Goal: Check status: Check status

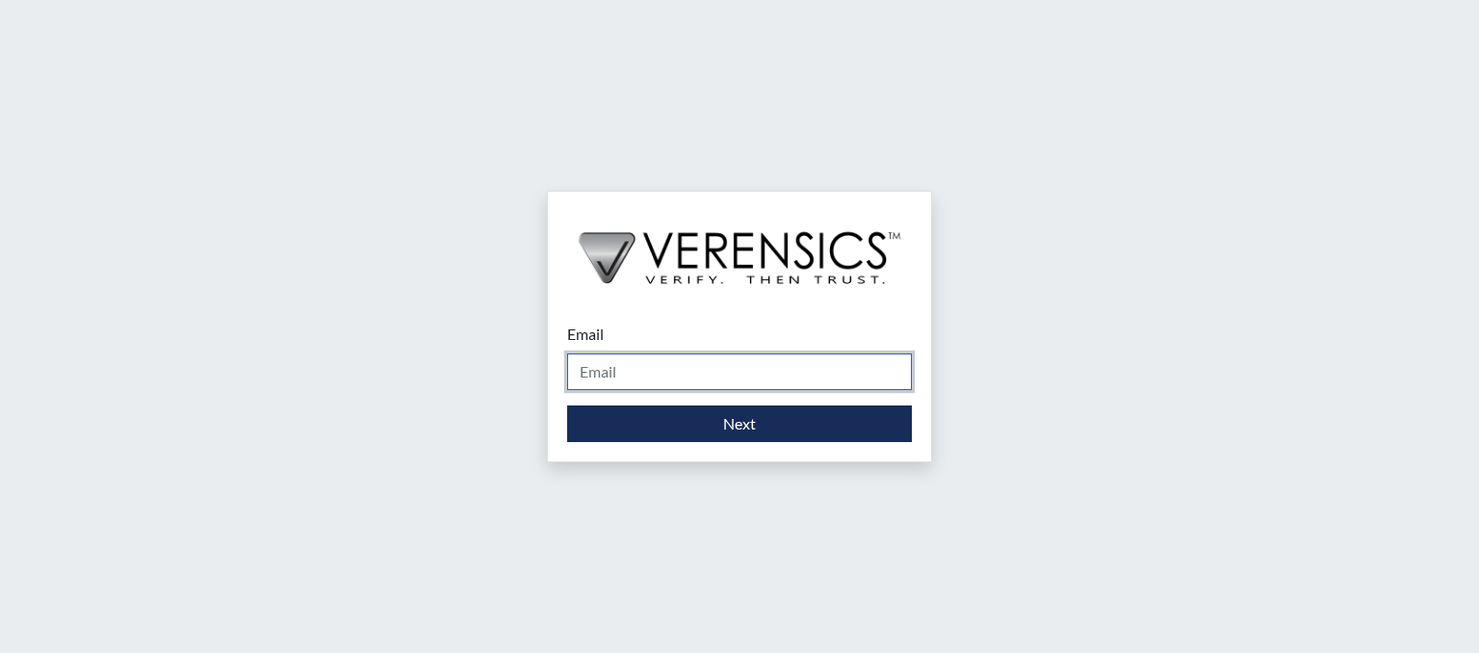
click at [631, 375] on input "Email" at bounding box center [739, 371] width 345 height 37
type input "[PERSON_NAME][EMAIL_ADDRESS][DOMAIN_NAME]"
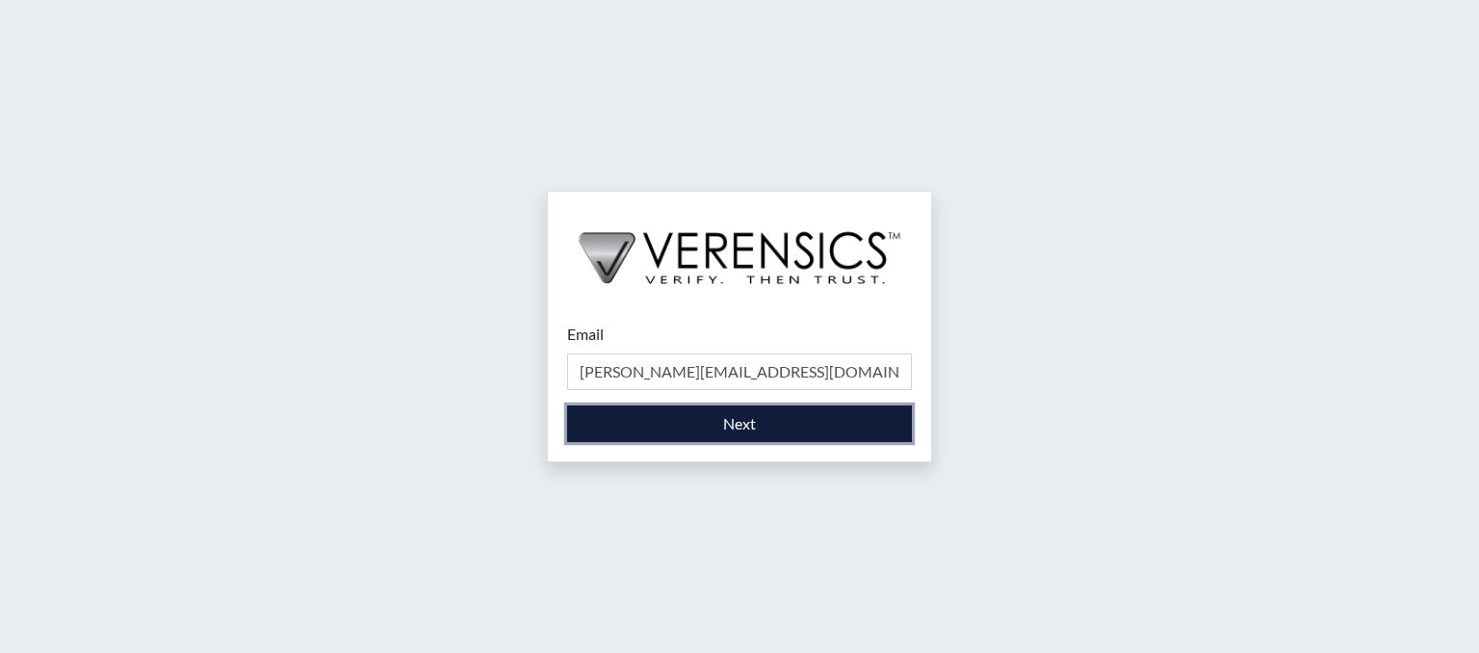
click at [718, 428] on button "Next" at bounding box center [739, 423] width 345 height 37
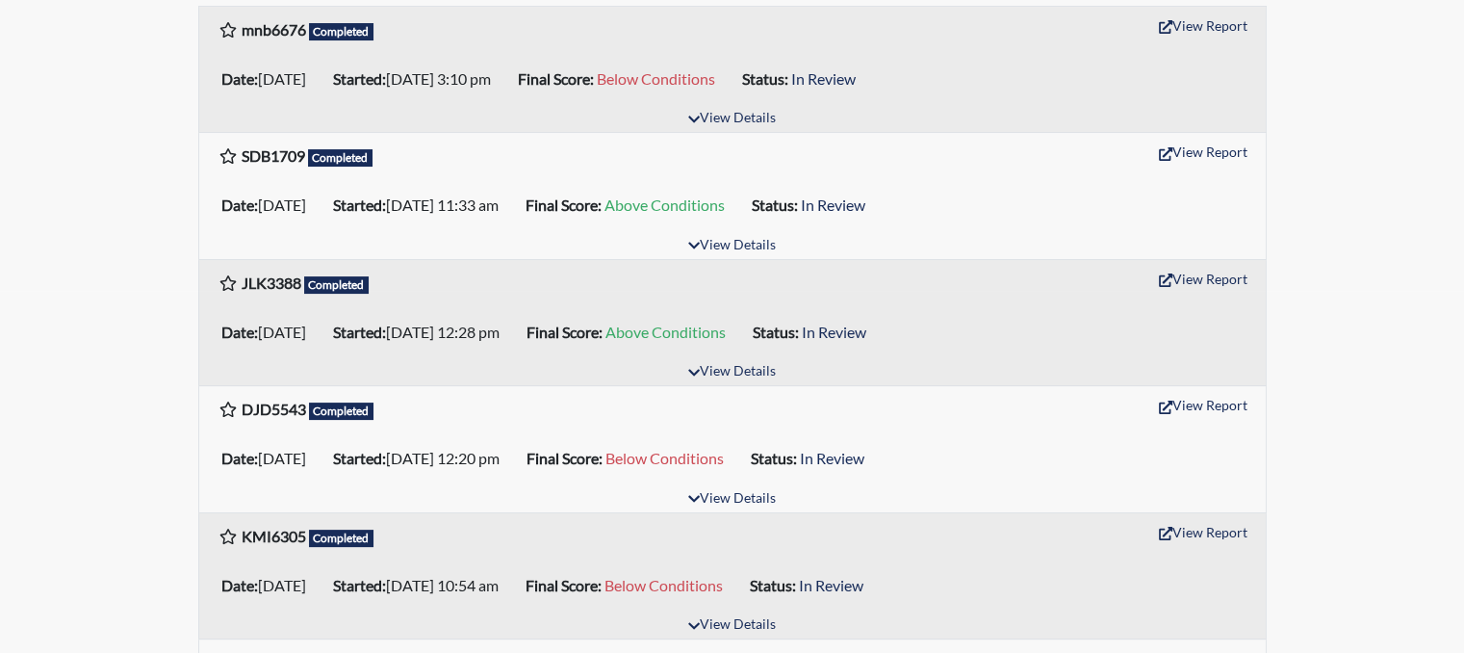
scroll to position [366, 0]
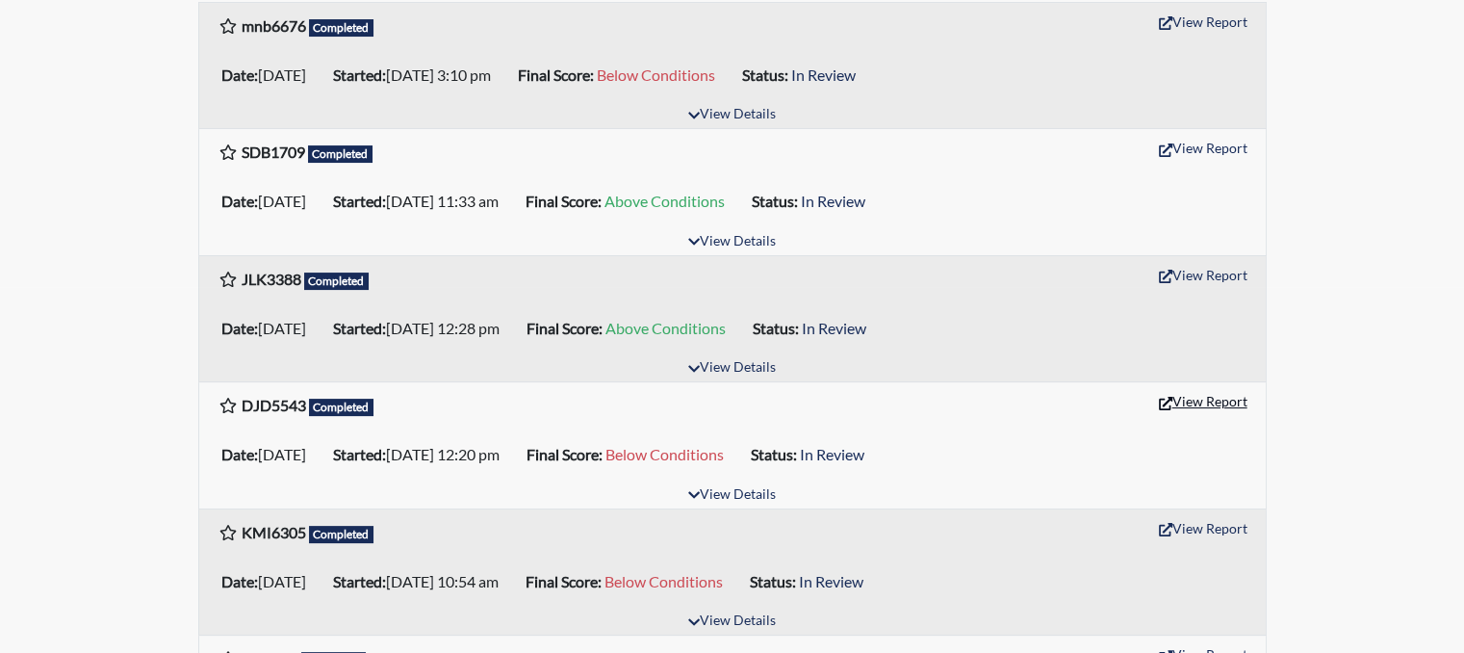
click at [1224, 401] on button "View Report" at bounding box center [1203, 401] width 106 height 30
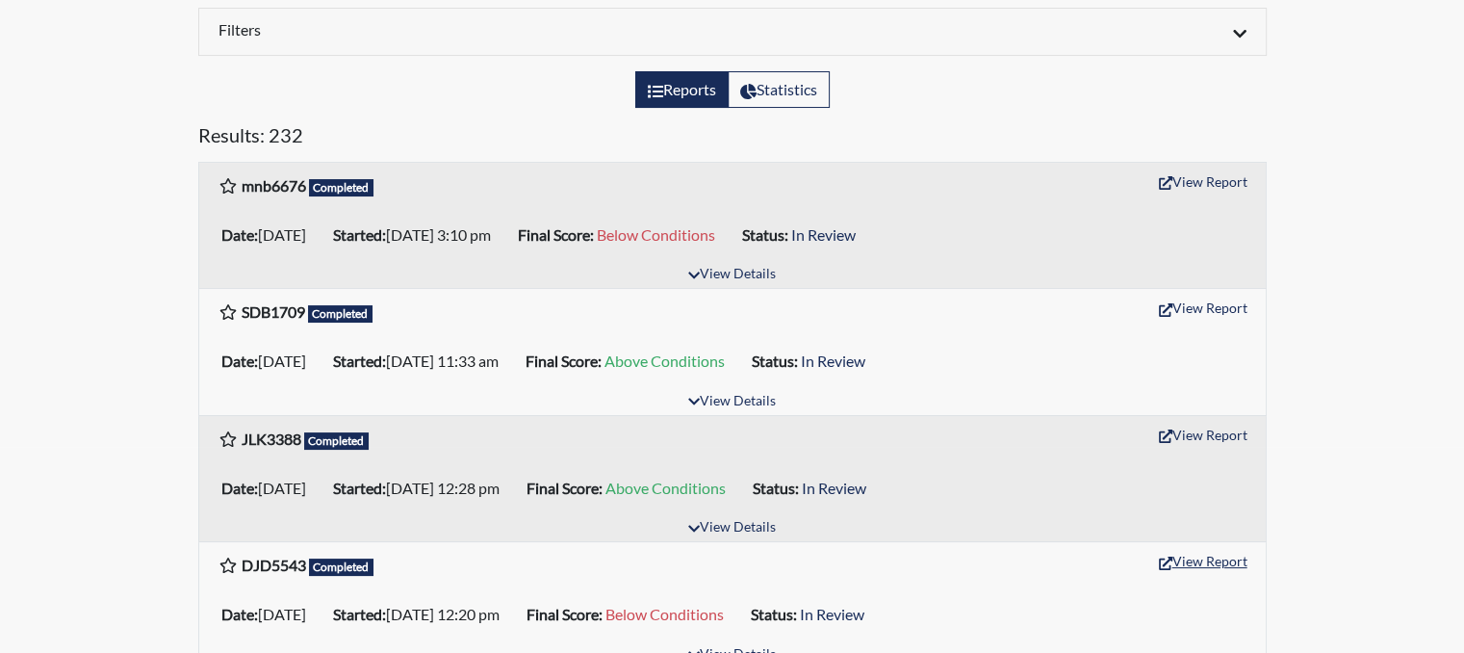
scroll to position [0, 0]
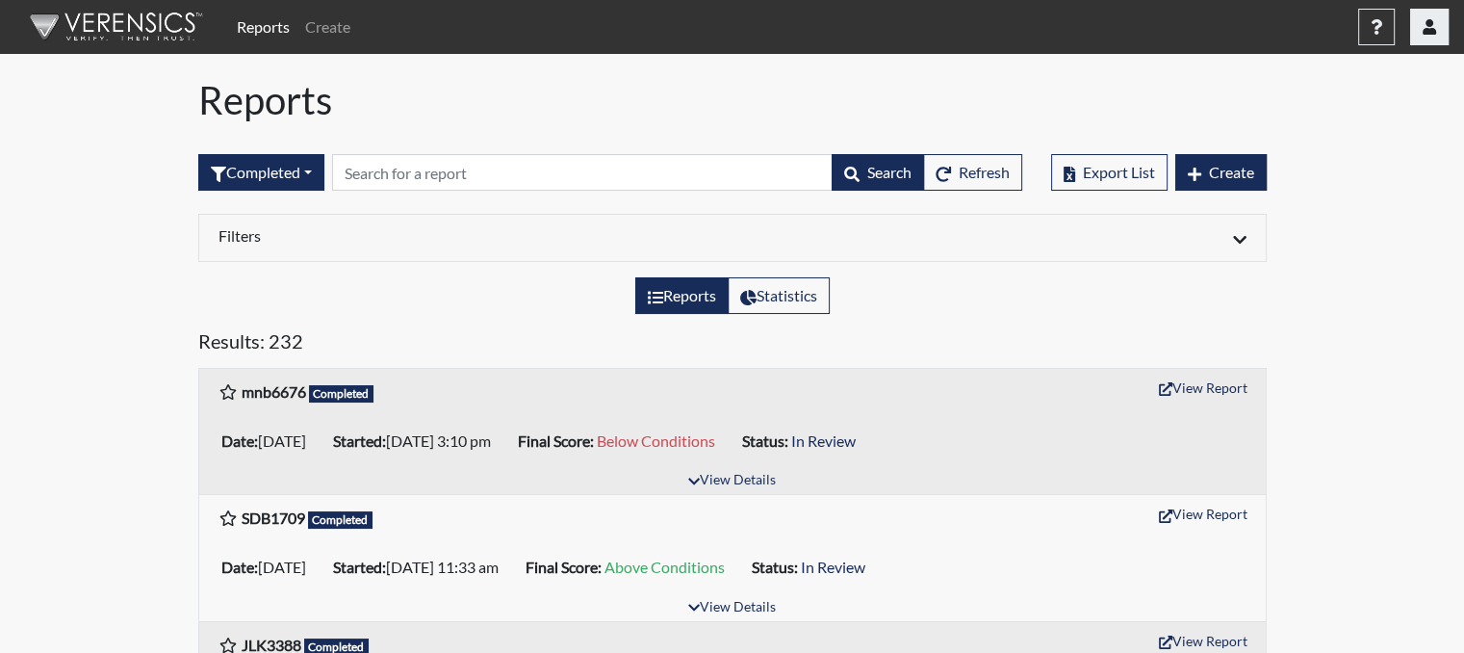
click at [1423, 43] on button "button" at bounding box center [1429, 27] width 39 height 37
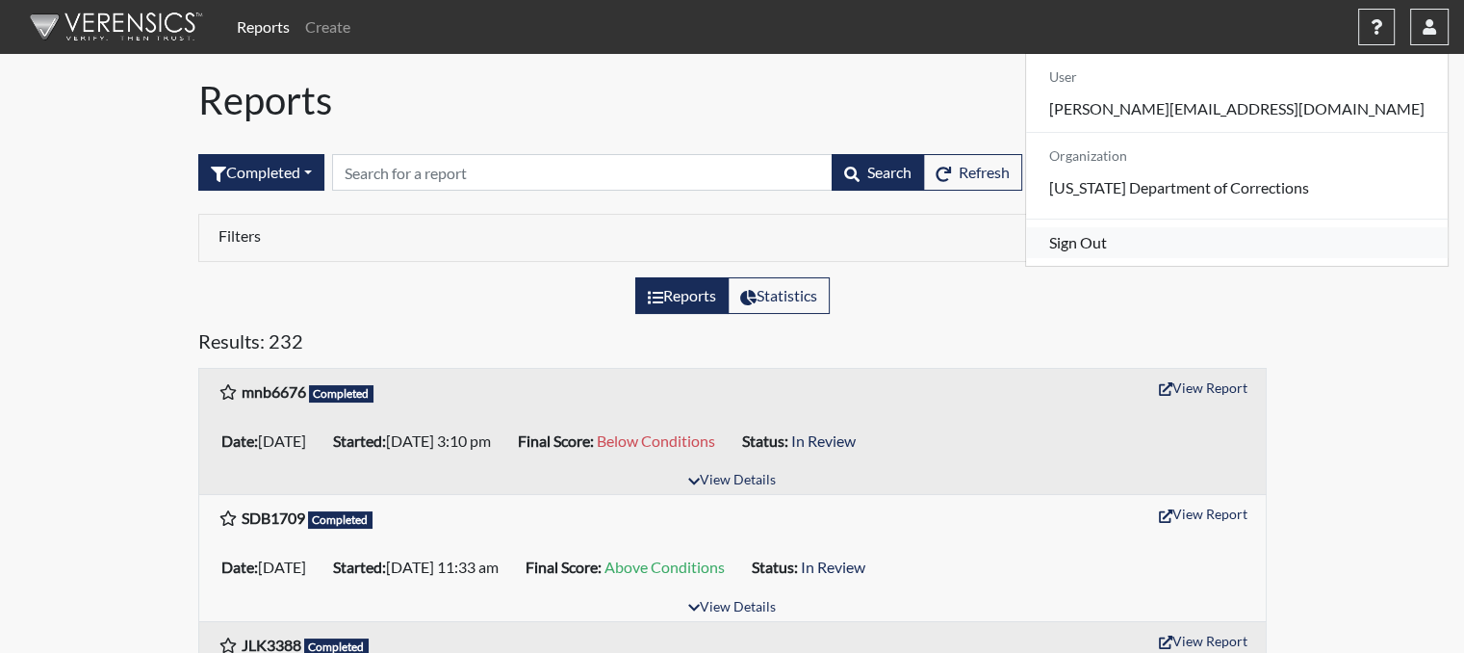
click at [1295, 258] on link "Sign Out" at bounding box center [1237, 242] width 422 height 31
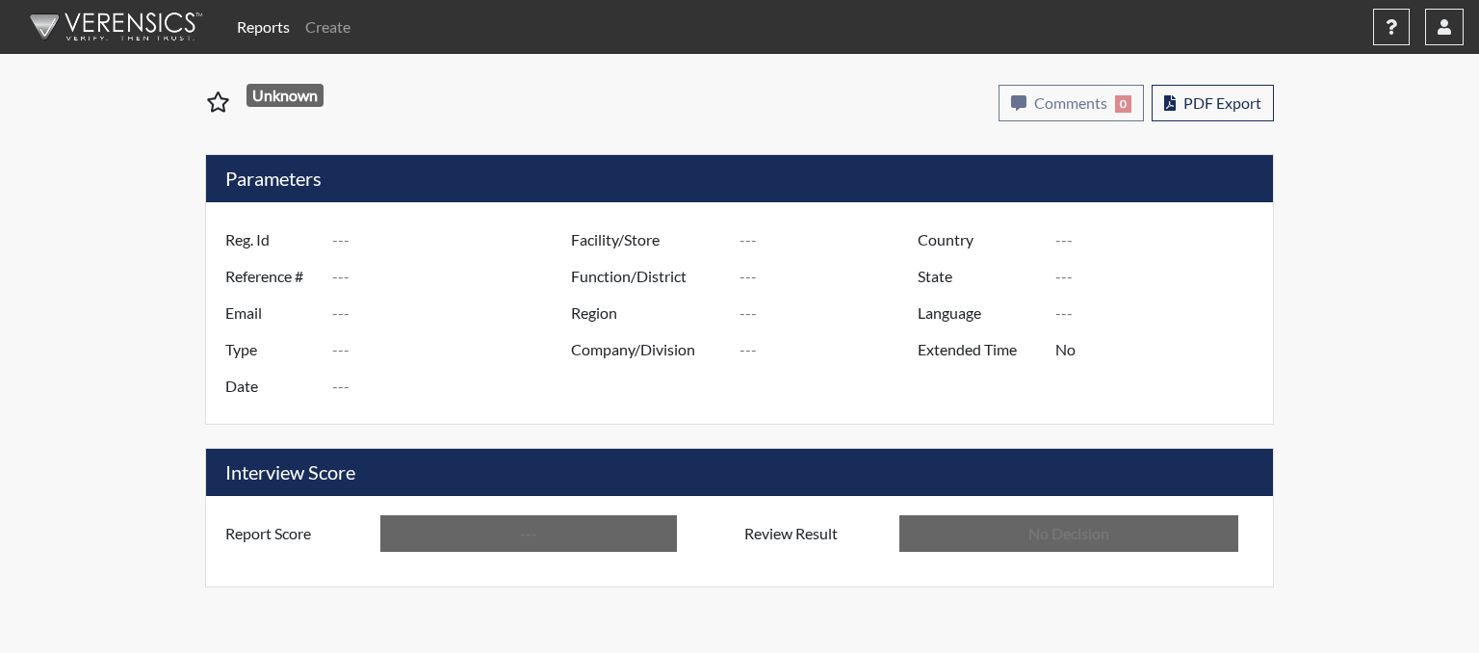
type input "DJD5543"
type input "50920"
type input "---"
type input "Corrections Pre-Employment"
type input "[DATE]"
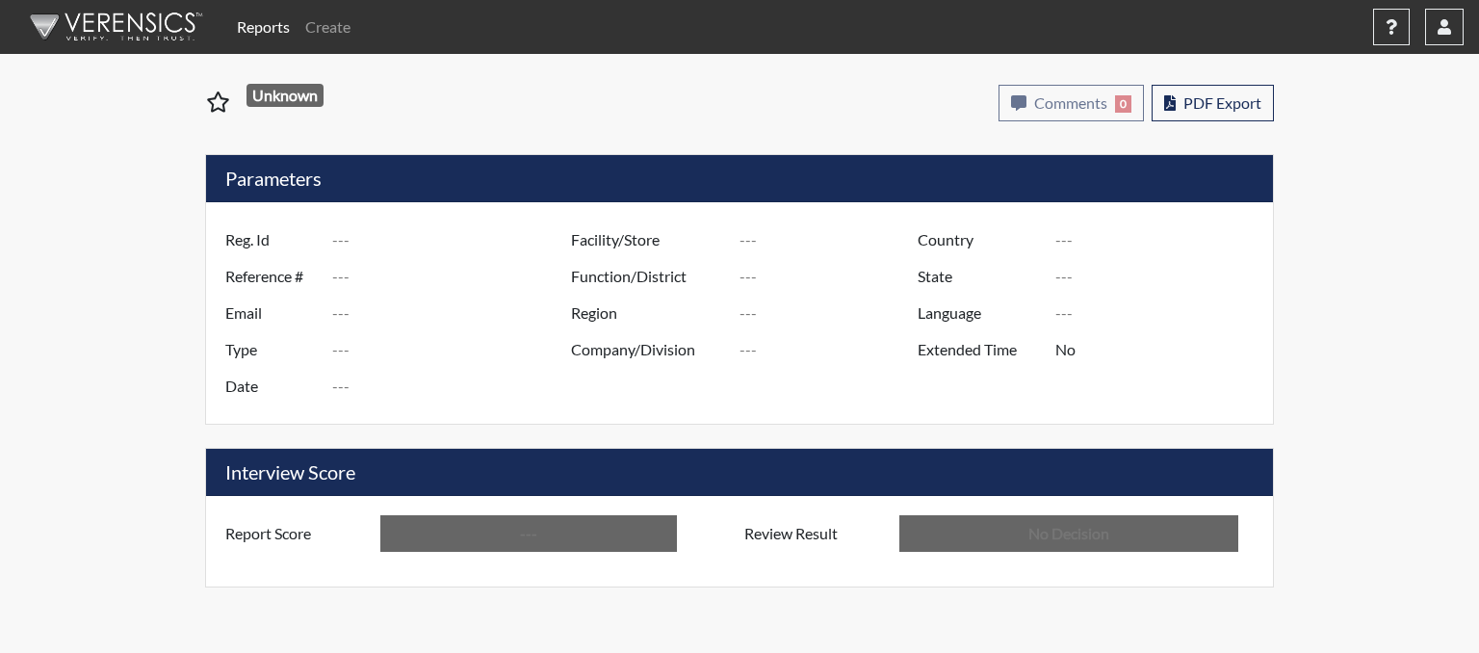
type input "[GEOGRAPHIC_DATA]"
type input "[US_STATE]"
type input "English"
type input "Below Conditions"
type input "In Review"
